Goal: Feedback & Contribution: Submit feedback/report problem

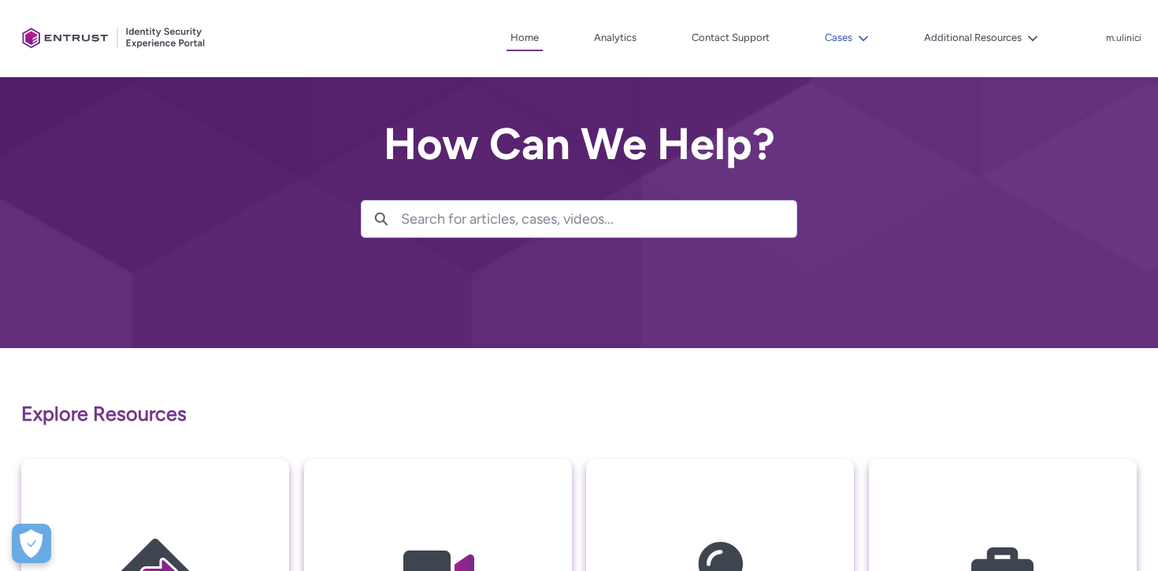
click at [846, 30] on button "Cases" at bounding box center [847, 38] width 52 height 24
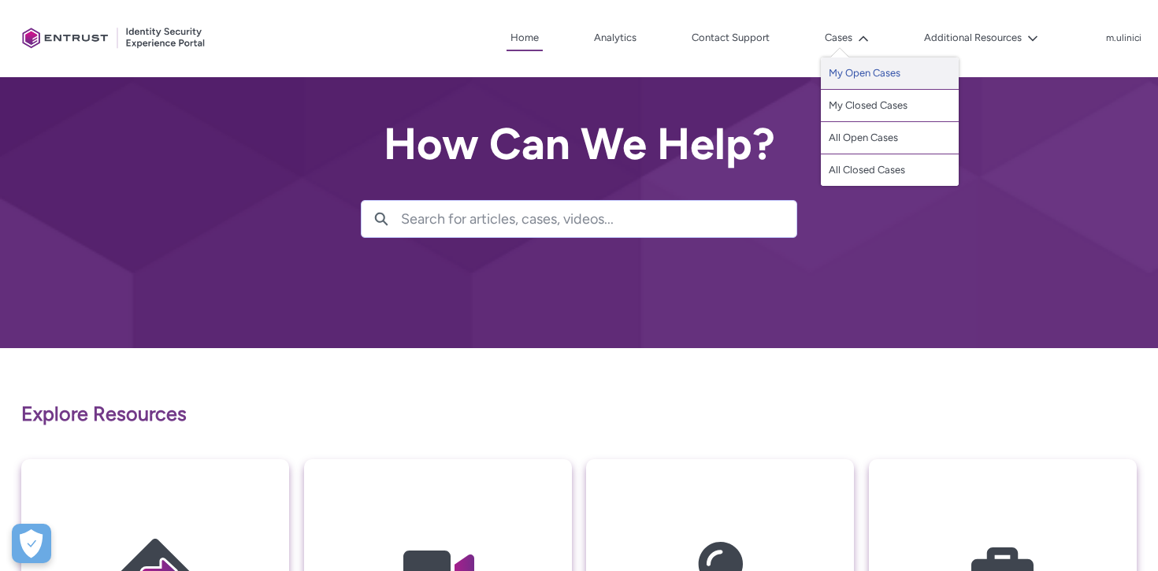
click at [860, 73] on link "My Open Cases" at bounding box center [890, 74] width 138 height 32
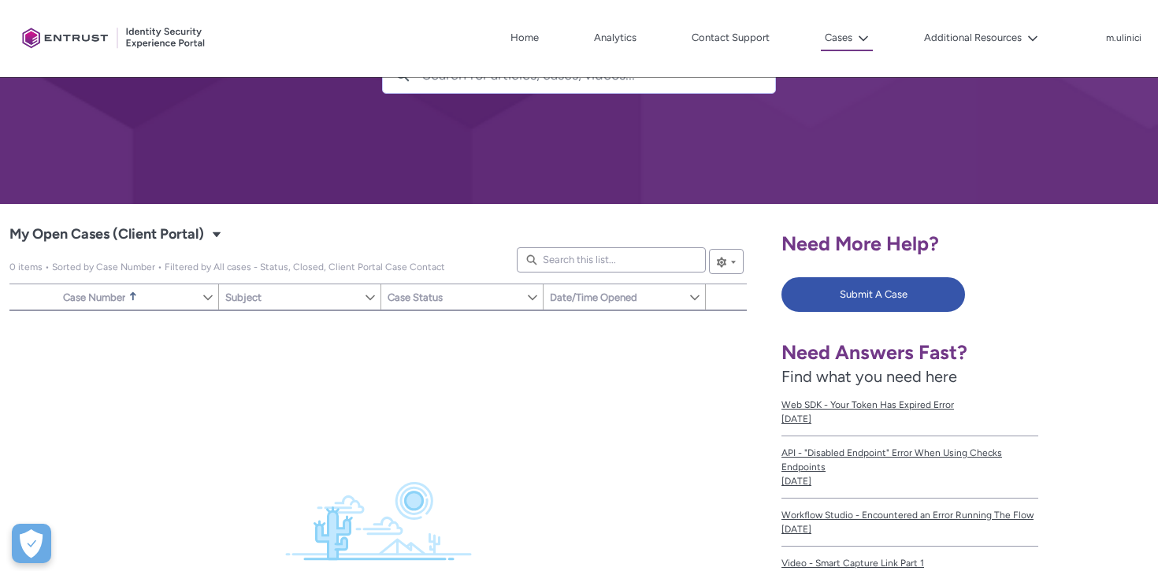
scroll to position [145, 0]
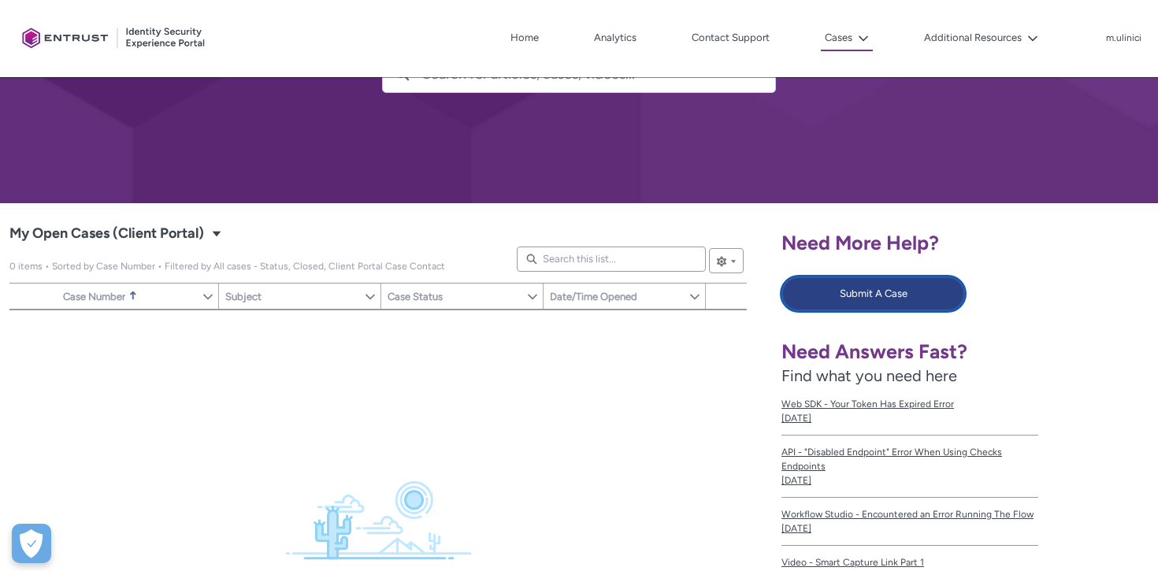
click at [876, 299] on button "Submit A Case" at bounding box center [874, 294] width 184 height 35
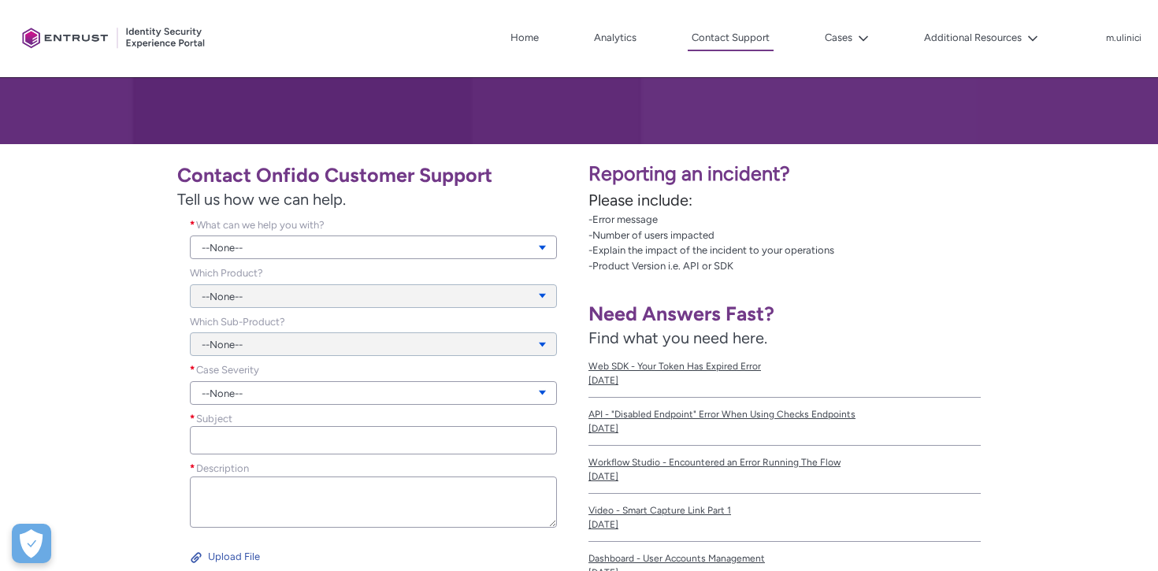
scroll to position [216, 0]
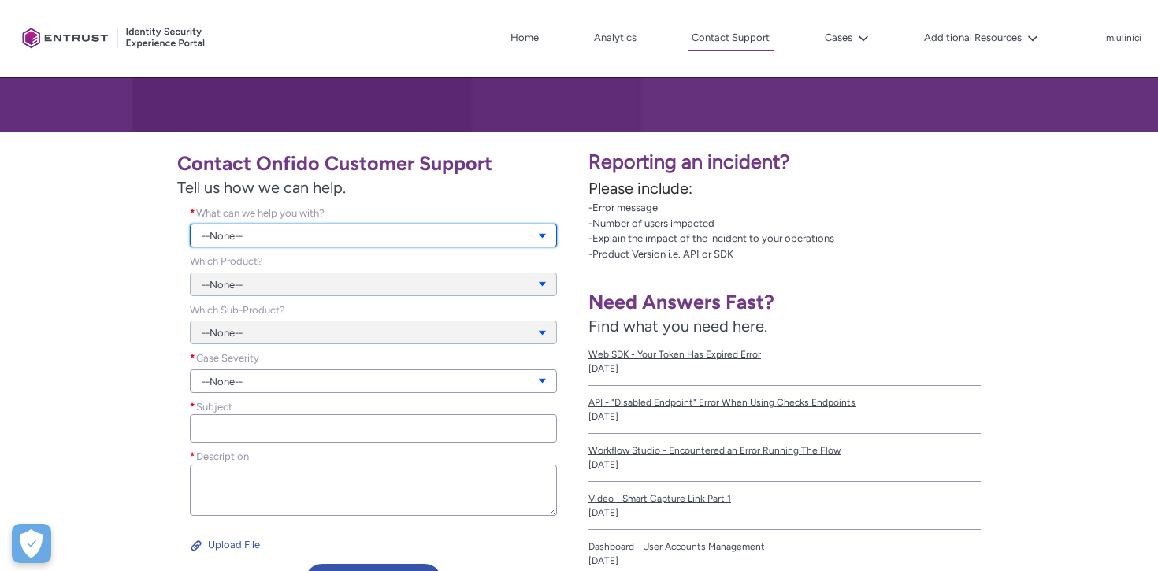
click at [464, 234] on link "--None--" at bounding box center [373, 236] width 367 height 24
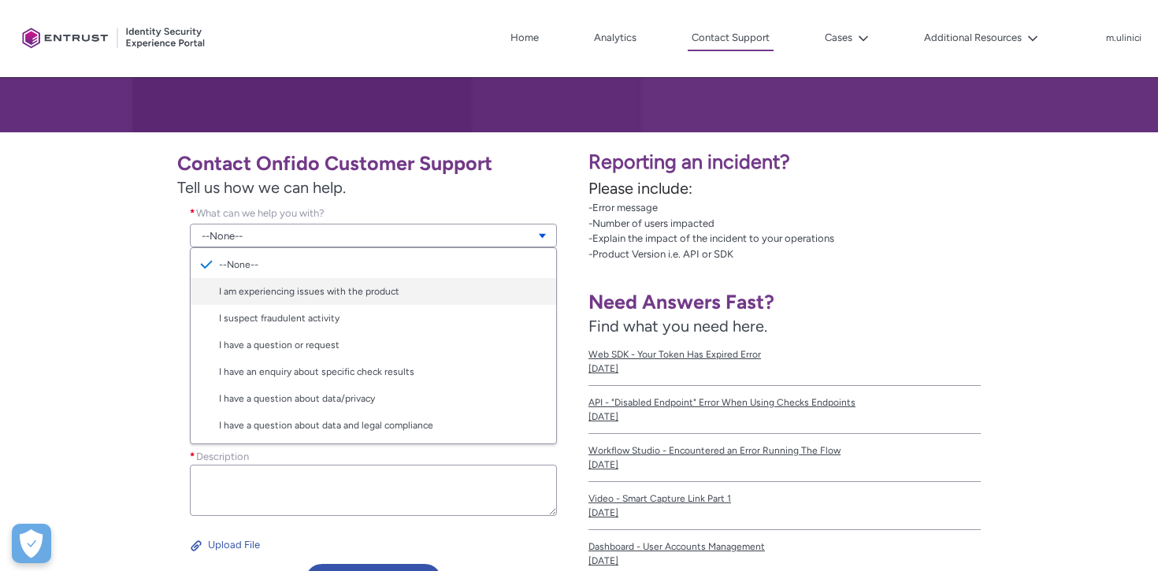
click at [438, 285] on link "I am experiencing issues with the product" at bounding box center [374, 291] width 366 height 27
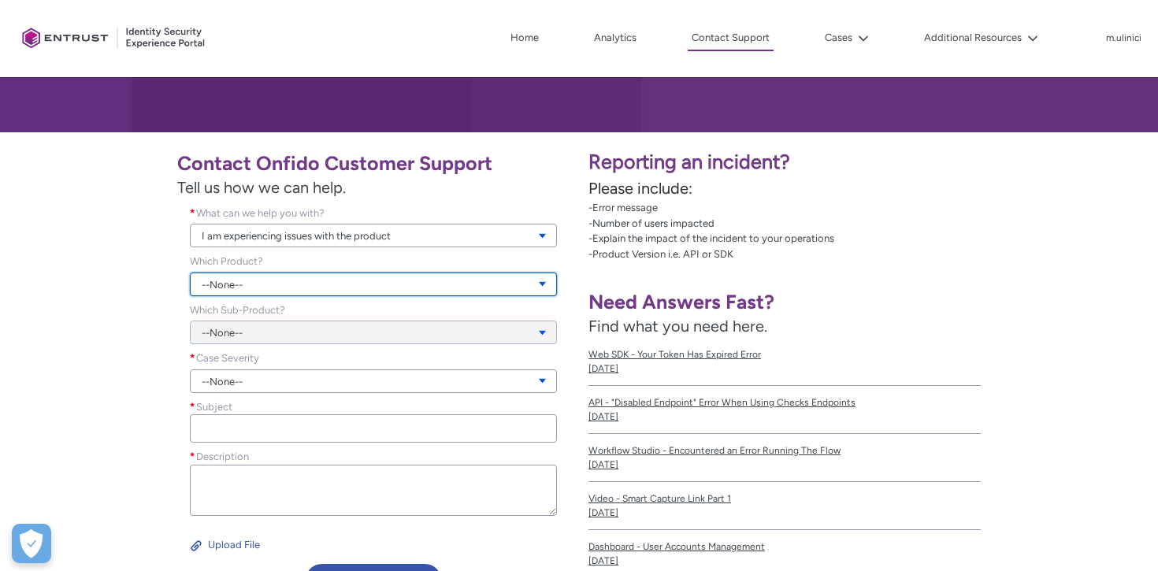
click at [411, 285] on link "--None--" at bounding box center [373, 285] width 367 height 24
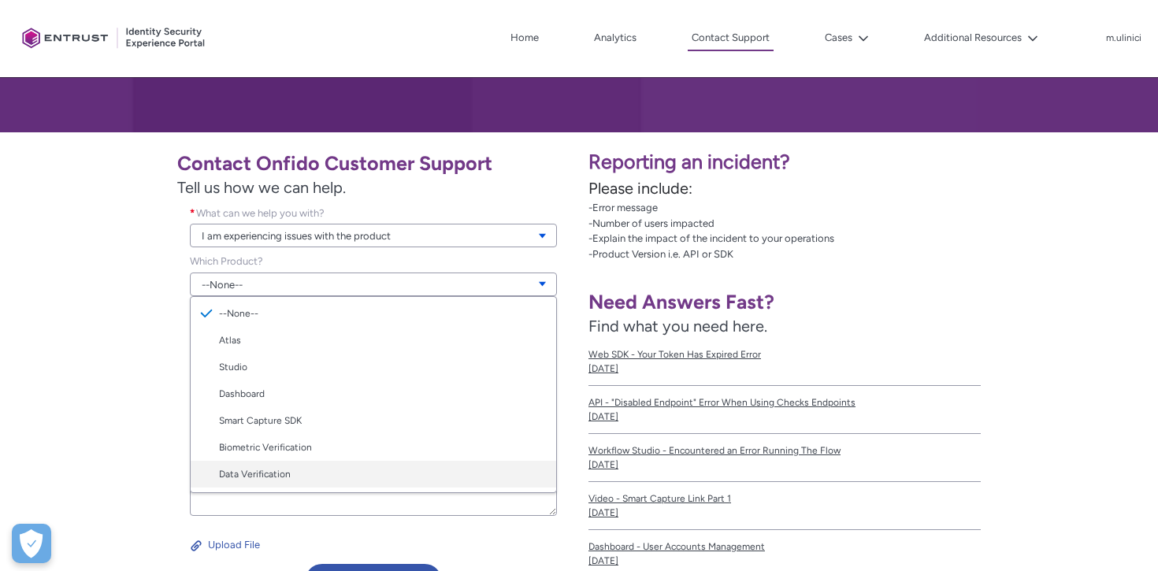
click at [321, 470] on link "Data Verification" at bounding box center [374, 474] width 366 height 27
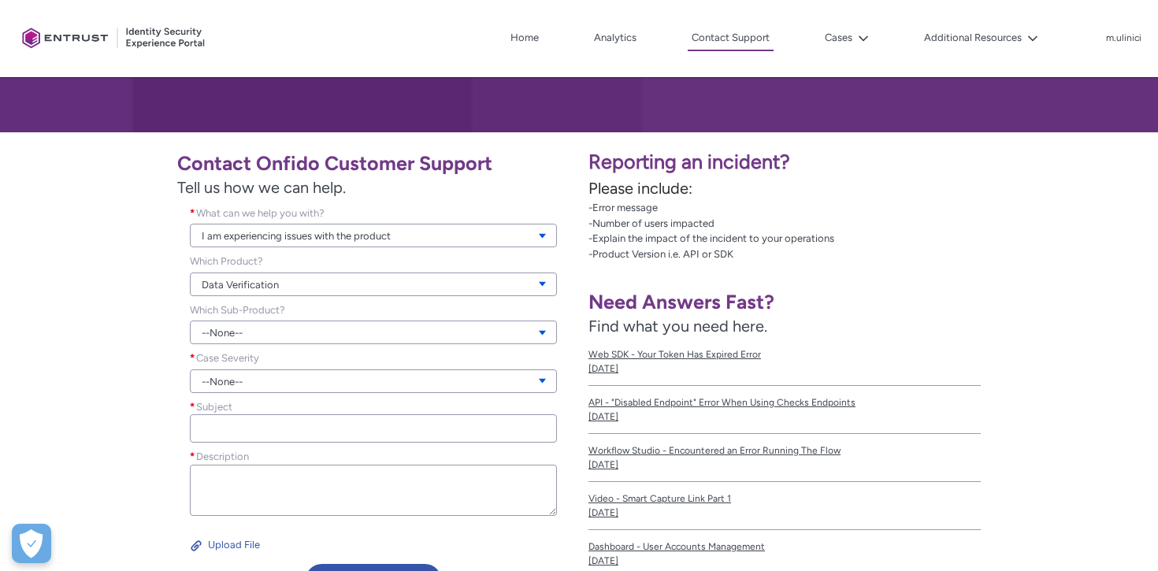
click at [350, 318] on div "--None--" at bounding box center [373, 324] width 367 height 43
click at [347, 328] on link "--None--" at bounding box center [373, 333] width 367 height 24
click at [337, 348] on div "--None-- ID Record Watchlist Proof of Address India Tax ID" at bounding box center [373, 415] width 367 height 142
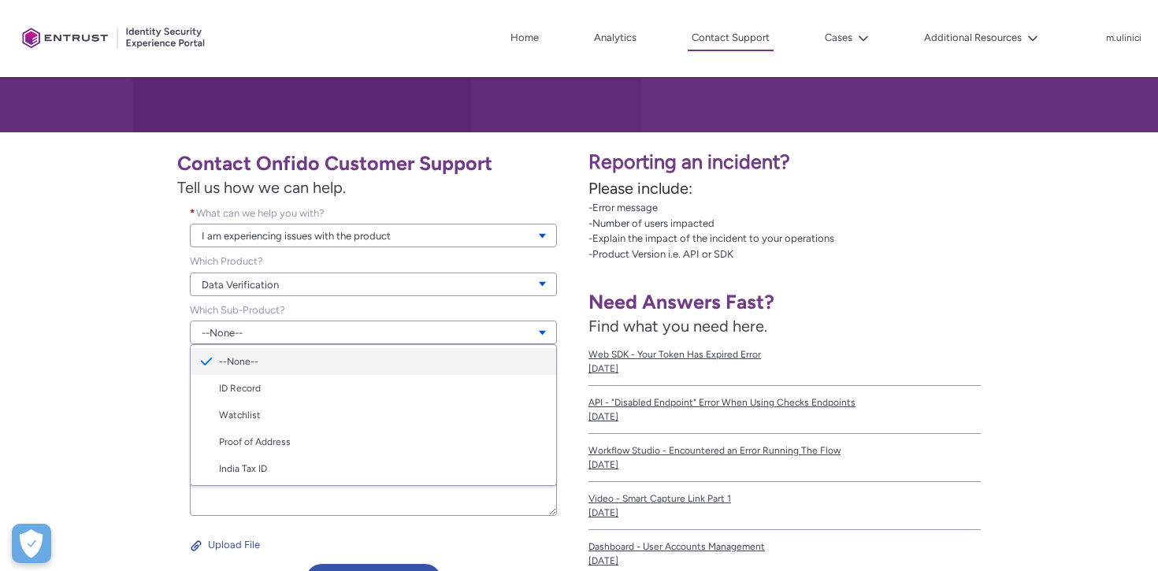
click at [330, 362] on link "--None--" at bounding box center [374, 361] width 366 height 27
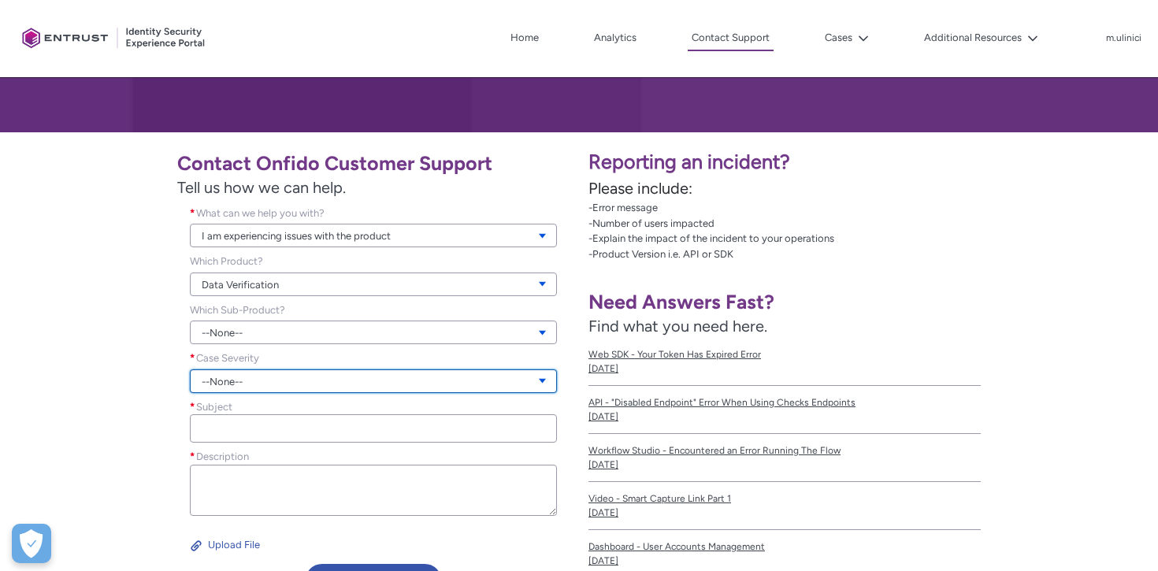
click at [317, 386] on link "--None--" at bounding box center [373, 382] width 367 height 24
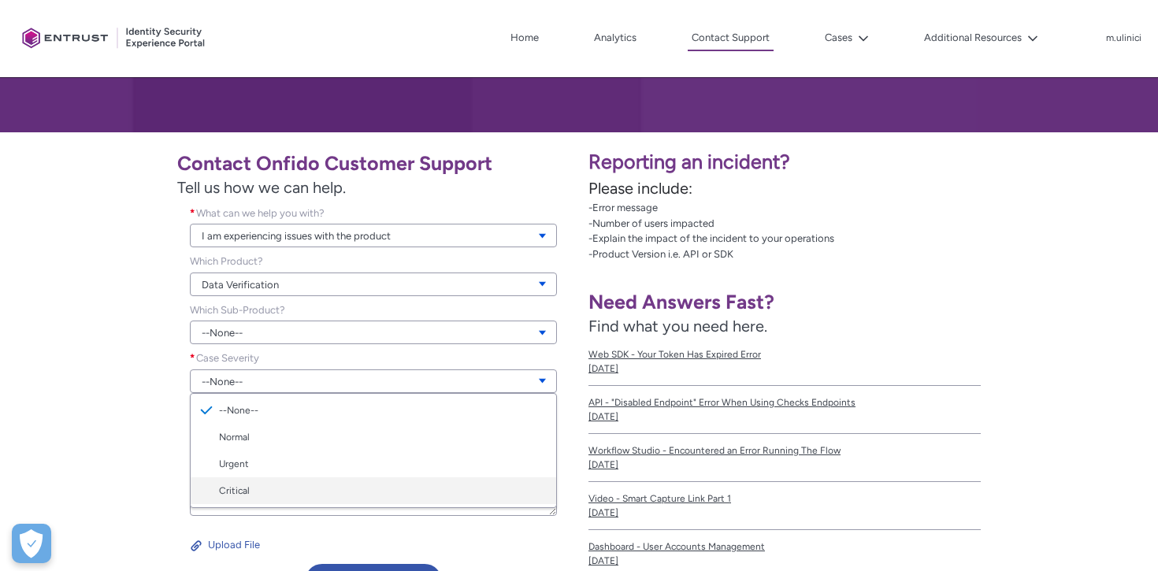
click at [292, 481] on link "Critical" at bounding box center [374, 491] width 366 height 27
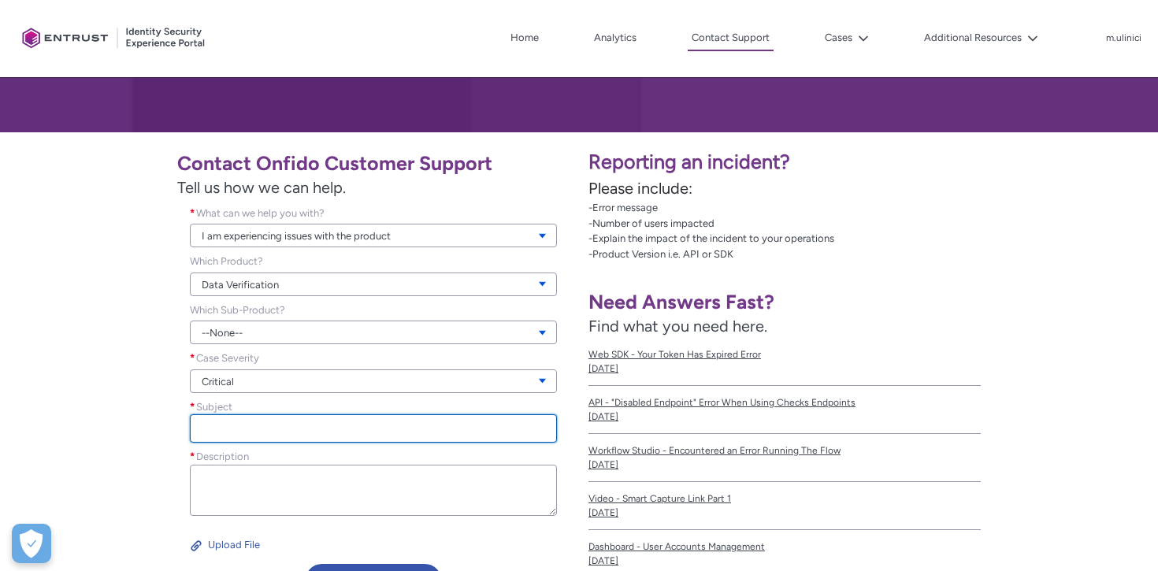
click at [300, 430] on input "Subject *" at bounding box center [373, 429] width 367 height 28
paste input "Incorrect Autofill Data in Application Form"
type input "Incorrect Autofill Data in Application Form"
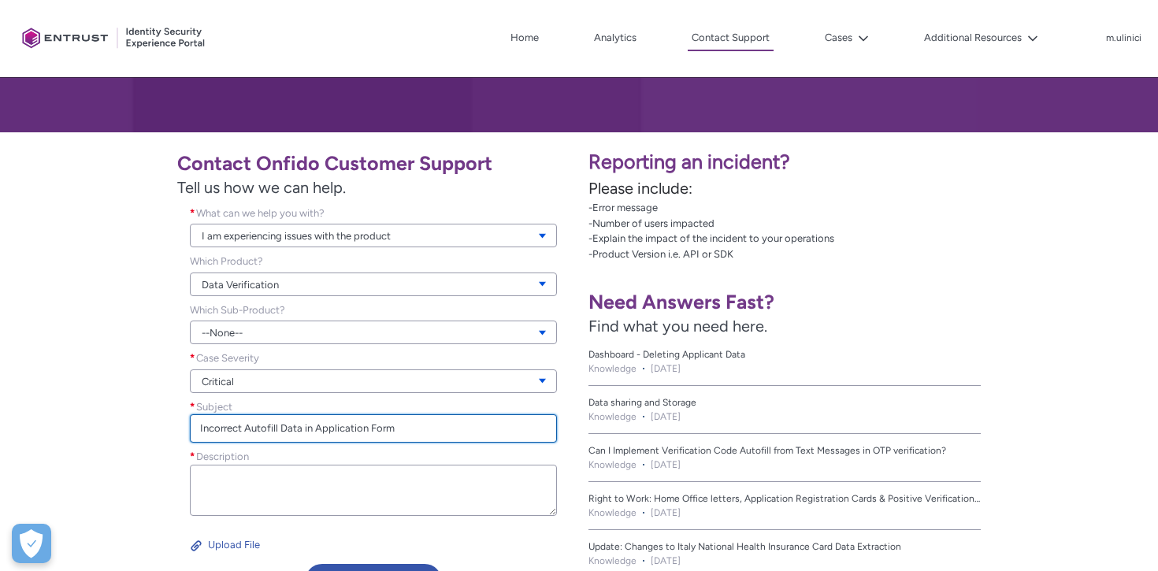
click at [281, 422] on input "Incorrect Autofill Data in Application Form" at bounding box center [373, 429] width 367 height 28
paste input "Autofill Populates Critical Fields with Incorrect Data"
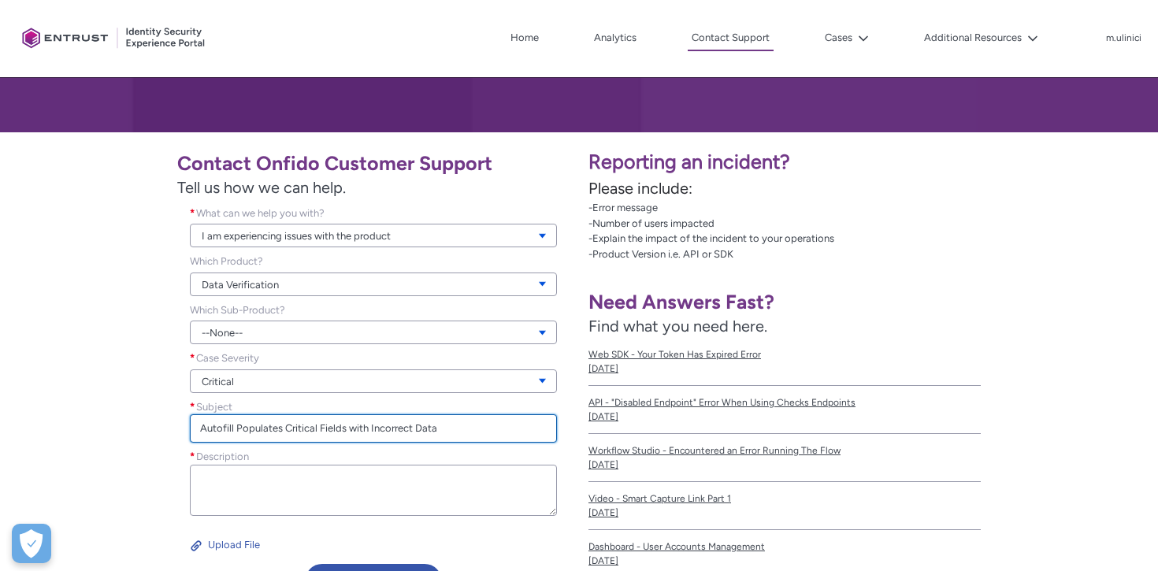
type input "Autofill Populates Critical Fields with Incorrect Data"
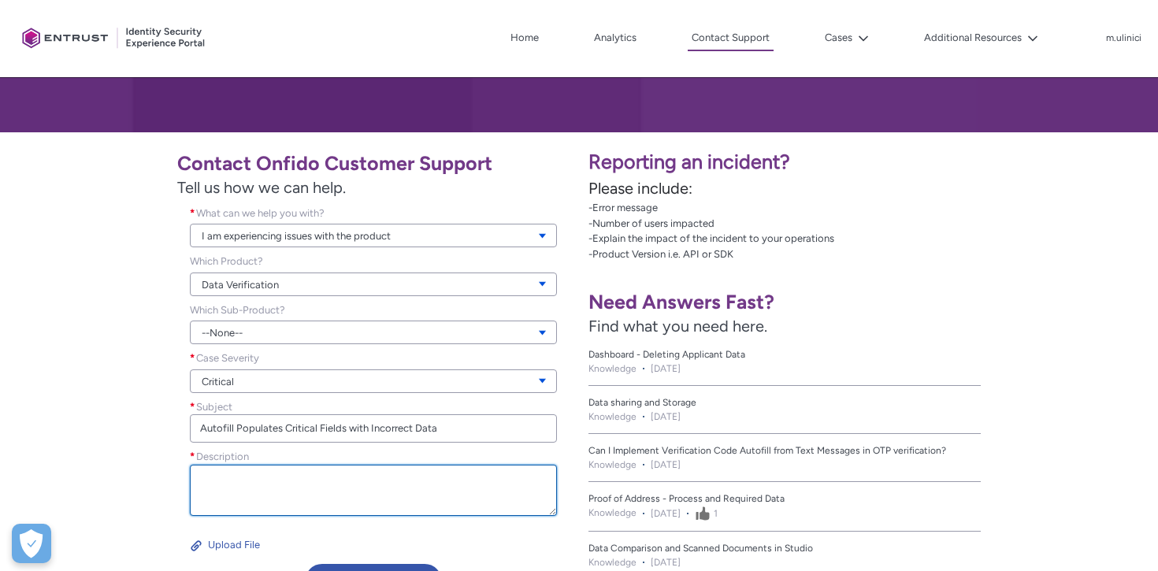
click at [238, 470] on textarea "Description *" at bounding box center [373, 490] width 367 height 51
paste textarea "The autofill functionality is causing a major issue: it populates key fields in…"
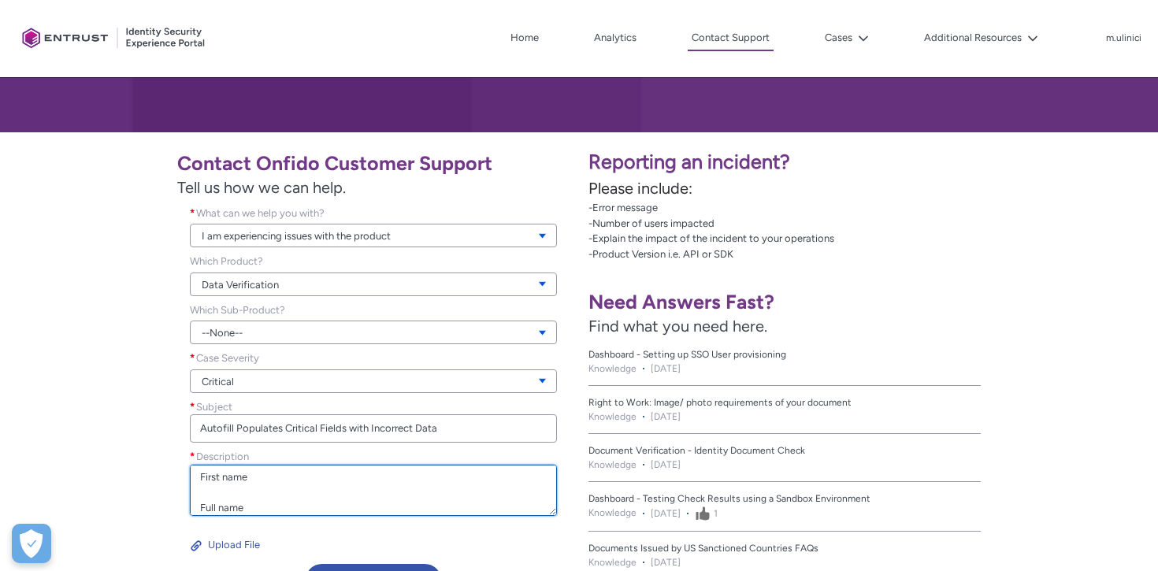
scroll to position [0, 0]
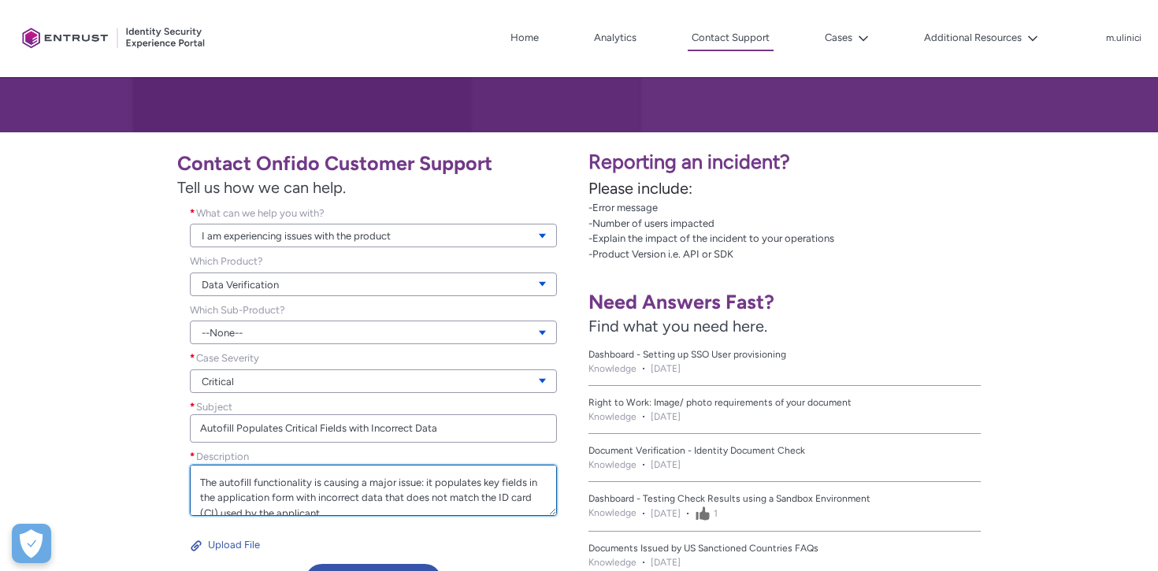
click at [199, 475] on textarea "The autofill functionality is causing a major issue: it populates key fields in…" at bounding box center [373, 490] width 367 height 51
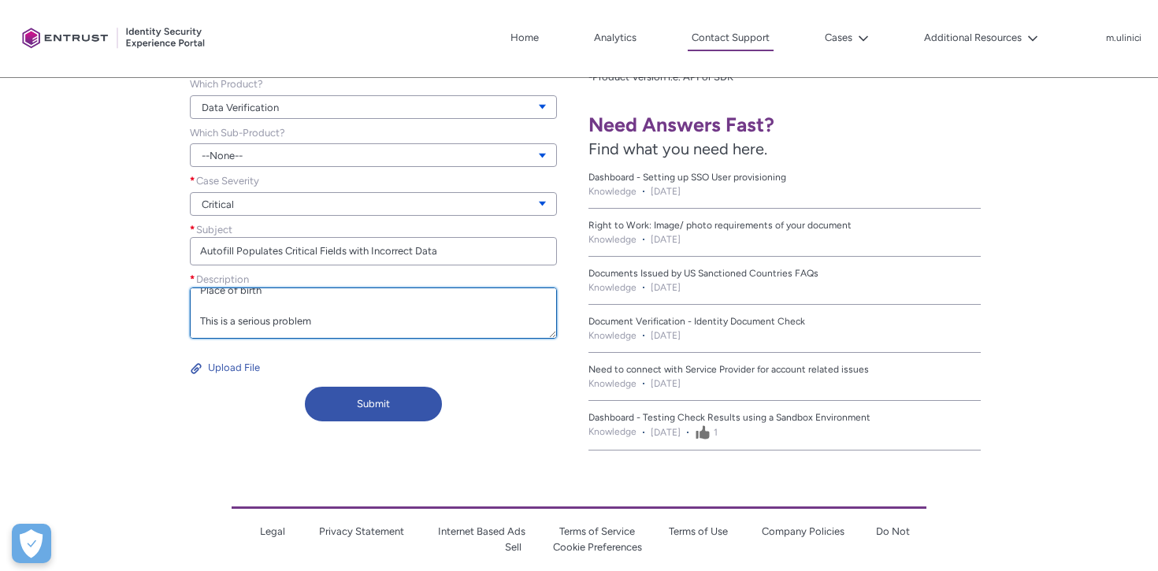
scroll to position [394, 0]
click at [322, 324] on textarea "Hello, The autofill functionality is causing a major issue: it populates key fi…" at bounding box center [373, 312] width 367 height 51
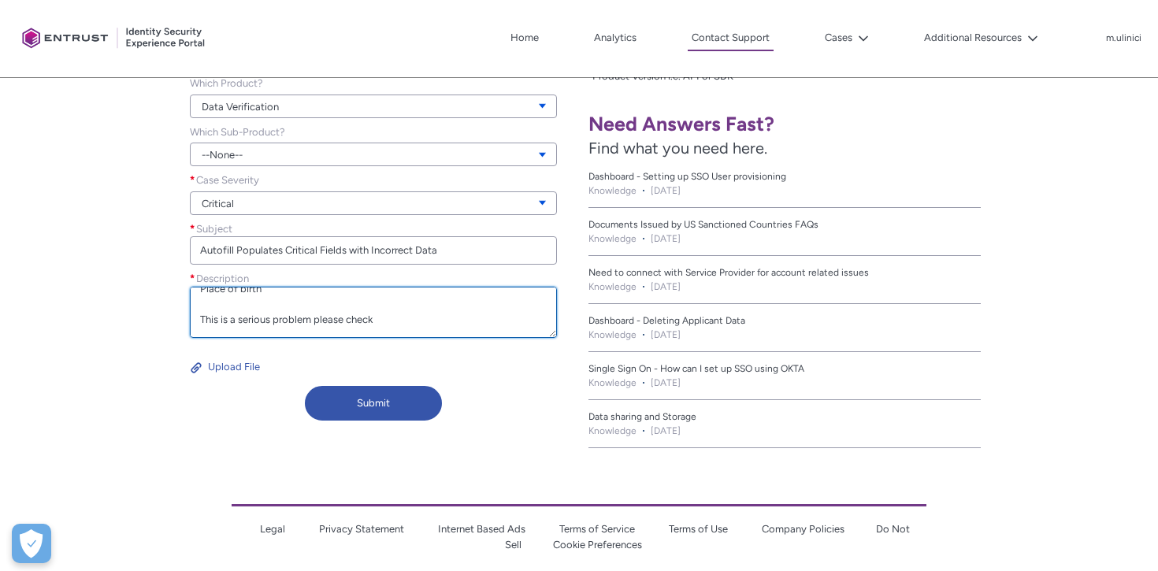
paste textarea "e43960d6-848a-4251-a704-897575af7fa9"
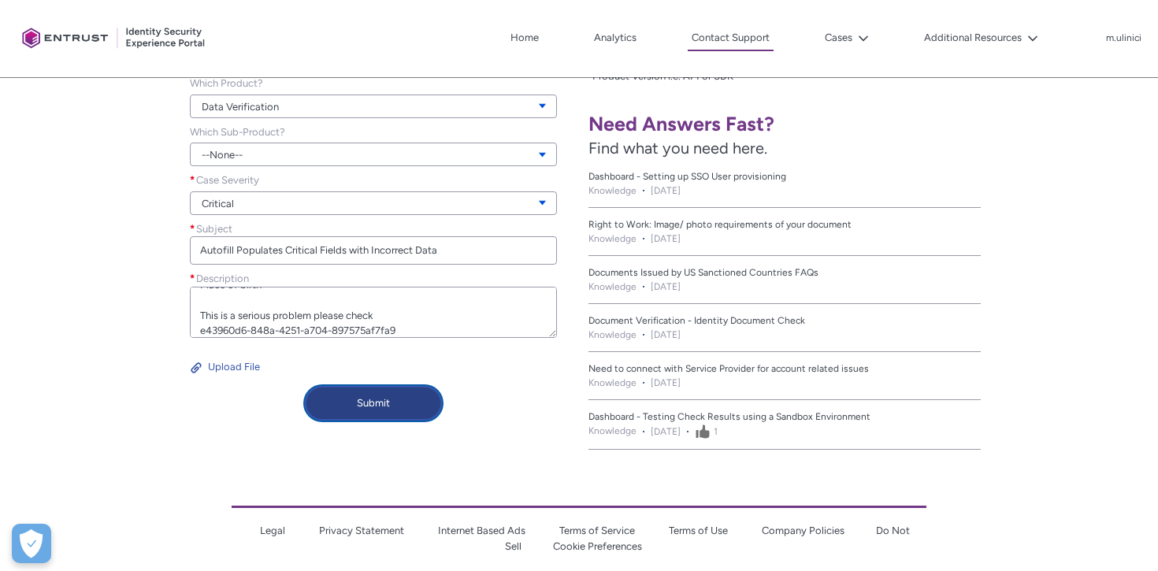
type textarea "Hello, The autofill functionality is causing a major issue: it populates key fi…"
click at [378, 405] on button "Submit" at bounding box center [373, 403] width 137 height 35
